Goal: Task Accomplishment & Management: Manage account settings

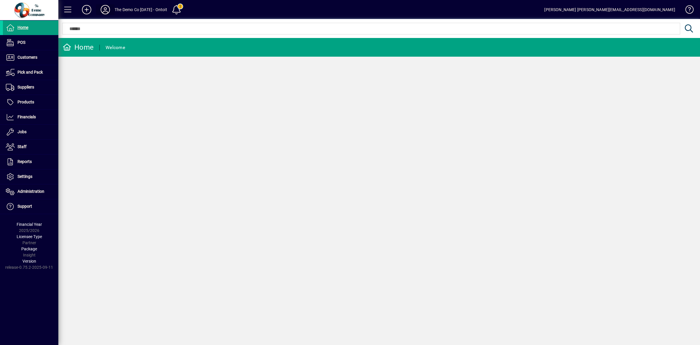
click at [104, 7] on icon at bounding box center [106, 9] width 12 height 9
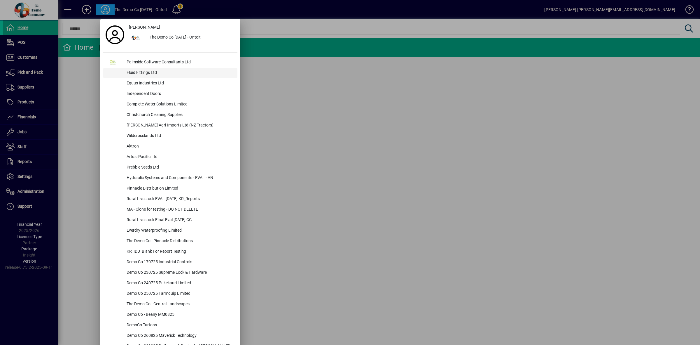
click at [143, 74] on div "Fluid Fittings Ltd" at bounding box center [180, 73] width 116 height 11
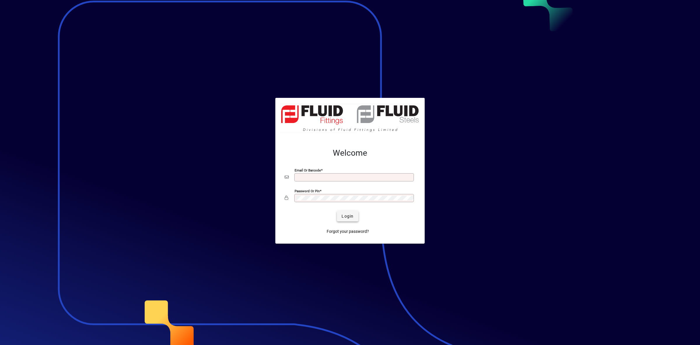
type input "**********"
click at [350, 217] on span "Login" at bounding box center [348, 216] width 12 height 6
